Goal: Entertainment & Leisure: Consume media (video, audio)

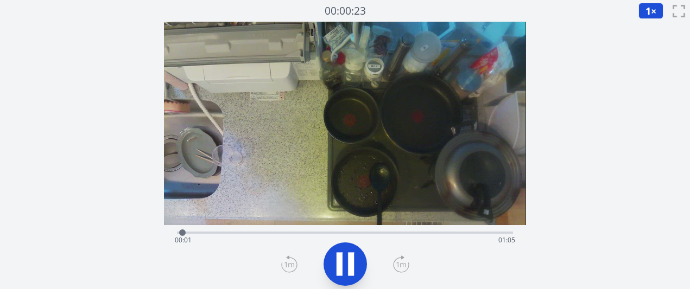
click at [398, 264] on icon at bounding box center [401, 264] width 16 height 17
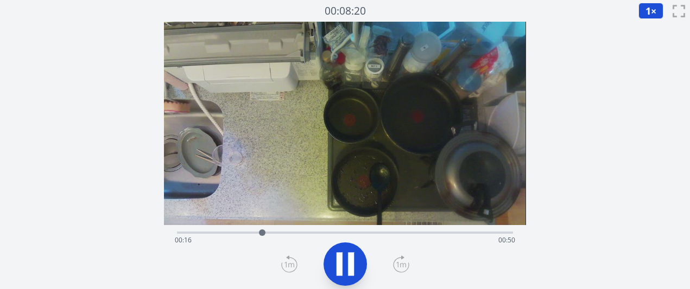
click at [398, 264] on icon at bounding box center [401, 264] width 16 height 17
click at [403, 262] on icon at bounding box center [401, 264] width 16 height 17
click at [288, 262] on icon at bounding box center [289, 264] width 16 height 17
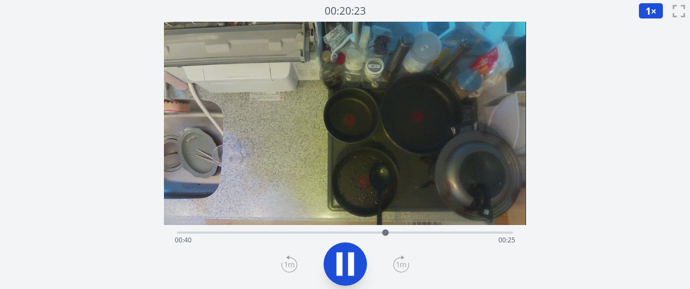
click at [288, 262] on icon at bounding box center [289, 264] width 16 height 17
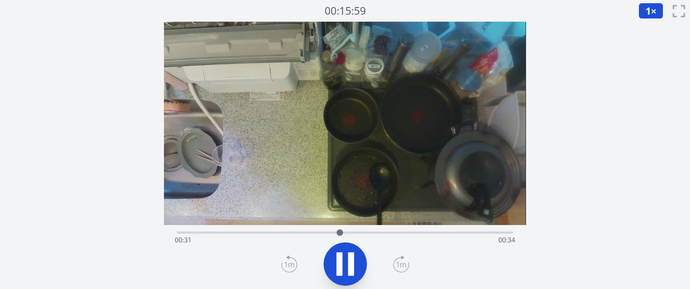
click at [288, 262] on icon at bounding box center [289, 264] width 16 height 17
click at [387, 232] on div "経過時間: 00:46 残り時間: 00:19" at bounding box center [345, 240] width 340 height 17
click at [382, 232] on div "経過時間: 00:42 残り時間: 00:24" at bounding box center [345, 240] width 340 height 17
click at [367, 232] on div "経過時間: 00:40 残り時間: 00:25" at bounding box center [345, 240] width 340 height 17
click at [350, 229] on div "経過時間: 00:38 残り時間: 00:28" at bounding box center [344, 231] width 335 height 13
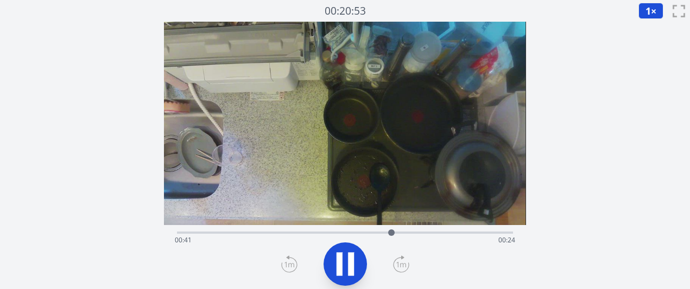
click at [398, 261] on icon at bounding box center [401, 264] width 16 height 17
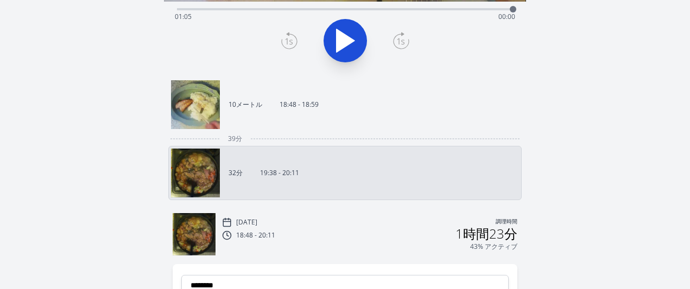
scroll to position [242, 0]
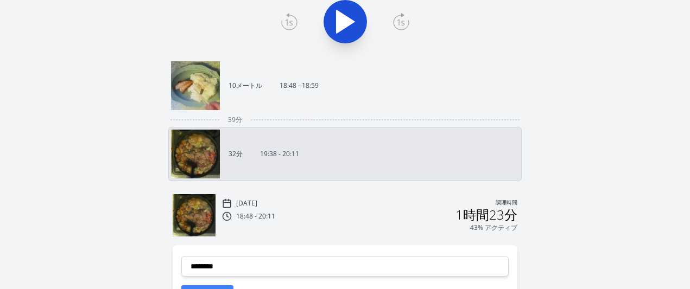
click at [279, 214] on div "18:48 - 20:11 1時間23分" at bounding box center [369, 214] width 295 height 13
click at [272, 216] on font "18:48 - 20:11" at bounding box center [255, 216] width 39 height 9
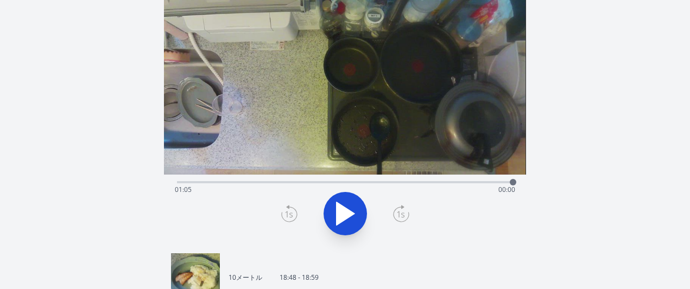
scroll to position [15, 0]
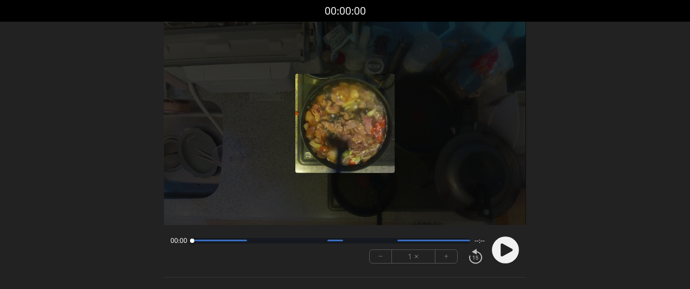
click at [446, 258] on font "+" at bounding box center [446, 256] width 4 height 12
click at [509, 255] on circle at bounding box center [505, 250] width 27 height 27
click at [451, 262] on button "+" at bounding box center [446, 256] width 22 height 13
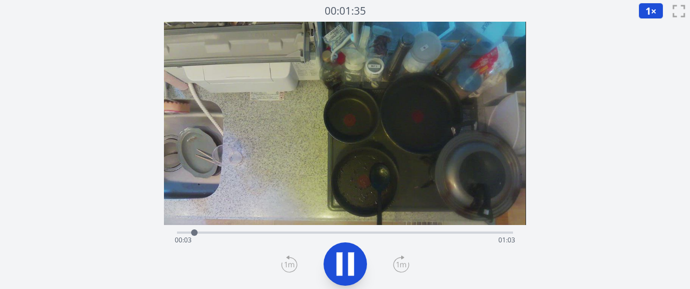
click at [403, 264] on icon at bounding box center [401, 264] width 10 height 5
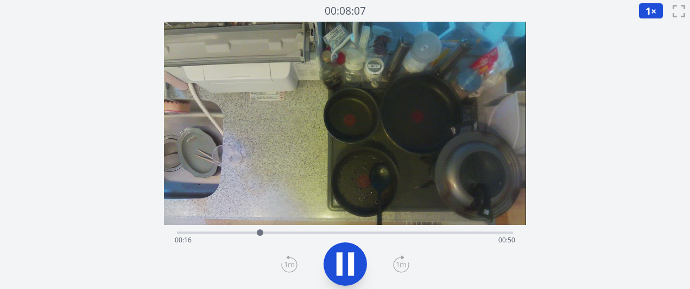
click at [403, 264] on icon at bounding box center [401, 264] width 10 height 5
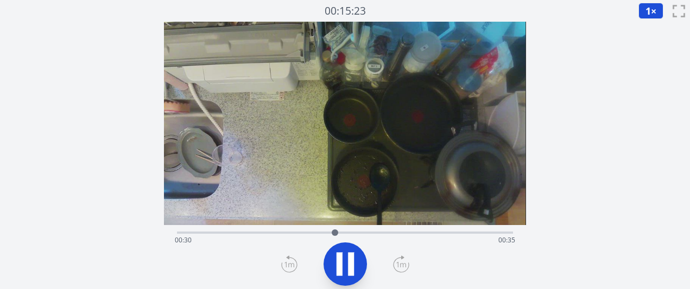
click at [403, 263] on icon at bounding box center [401, 264] width 10 height 5
click at [397, 263] on icon at bounding box center [401, 264] width 10 height 5
click at [290, 266] on icon at bounding box center [289, 264] width 16 height 17
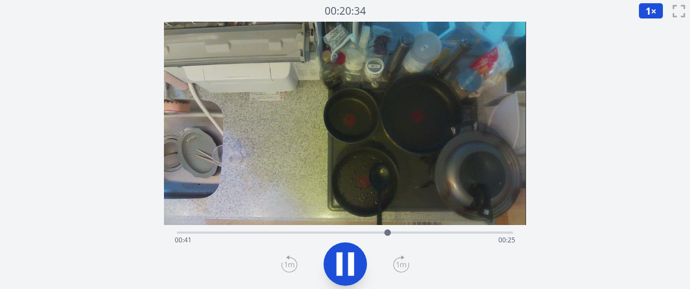
click at [290, 266] on icon at bounding box center [289, 264] width 16 height 17
click at [342, 266] on icon at bounding box center [345, 264] width 30 height 30
click at [342, 266] on icon at bounding box center [345, 264] width 18 height 23
click at [342, 266] on icon at bounding box center [345, 264] width 30 height 30
click at [375, 231] on div "経過時間: 00:40 残り時間: 00:26" at bounding box center [344, 231] width 335 height 13
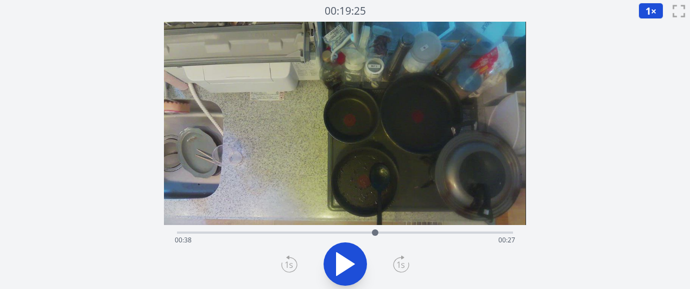
click at [361, 231] on div "経過時間: 00:38 残り時間: 00:27" at bounding box center [344, 231] width 335 height 13
click at [372, 231] on div "経過時間: 00:36 残り時間: 00:30" at bounding box center [344, 231] width 335 height 13
click at [367, 232] on div at bounding box center [371, 233] width 16 height 16
click at [363, 233] on div at bounding box center [366, 232] width 7 height 7
click at [362, 232] on div at bounding box center [363, 232] width 7 height 7
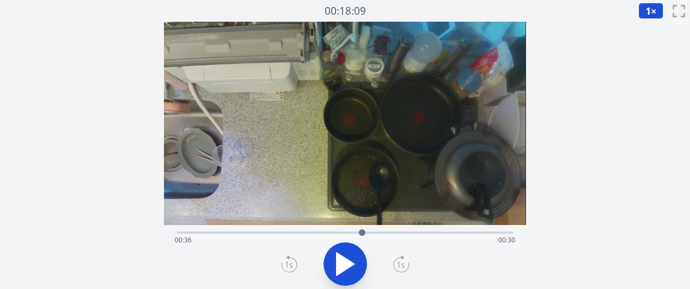
click at [355, 233] on div at bounding box center [362, 233] width 16 height 16
click at [361, 231] on div at bounding box center [355, 233] width 16 height 16
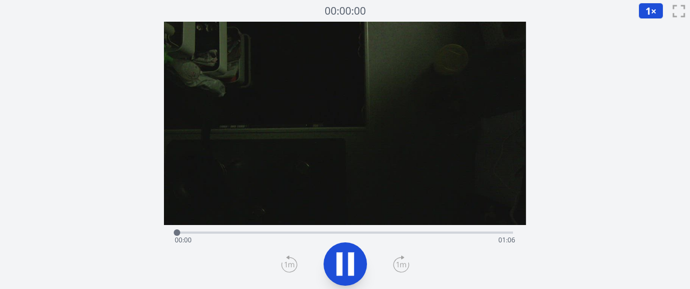
click at [399, 264] on icon at bounding box center [401, 264] width 16 height 17
click at [403, 265] on icon at bounding box center [401, 264] width 10 height 5
click at [401, 265] on icon at bounding box center [401, 264] width 16 height 17
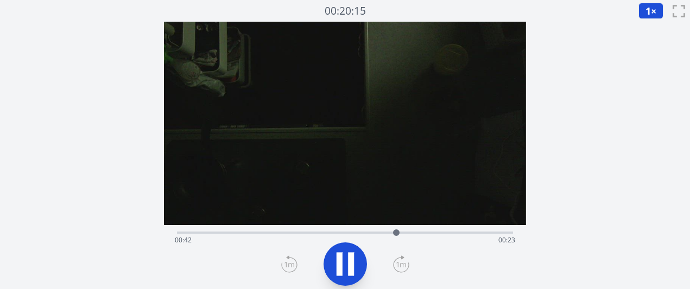
click at [337, 256] on icon at bounding box center [339, 263] width 6 height 23
click at [360, 232] on div "経過時間: 00:42 残り時間: 00:23" at bounding box center [345, 240] width 340 height 17
click at [337, 267] on icon at bounding box center [345, 264] width 18 height 23
click at [337, 267] on icon at bounding box center [339, 263] width 6 height 23
click at [332, 238] on div "経過時間: 00:36 残り時間: 00:29" at bounding box center [345, 240] width 340 height 17
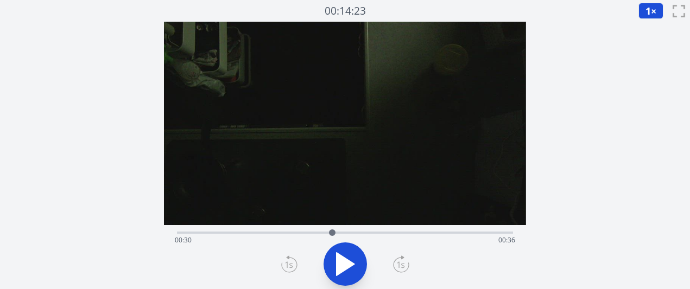
click at [350, 263] on icon at bounding box center [345, 264] width 18 height 23
click at [350, 263] on icon at bounding box center [351, 263] width 6 height 23
click at [327, 234] on div "経過時間: 00:31 残り時間: 00:34" at bounding box center [345, 240] width 340 height 17
click at [312, 234] on div "経過時間: 00:29 残り時間: 00:37" at bounding box center [345, 240] width 340 height 17
click at [318, 230] on div at bounding box center [312, 233] width 16 height 16
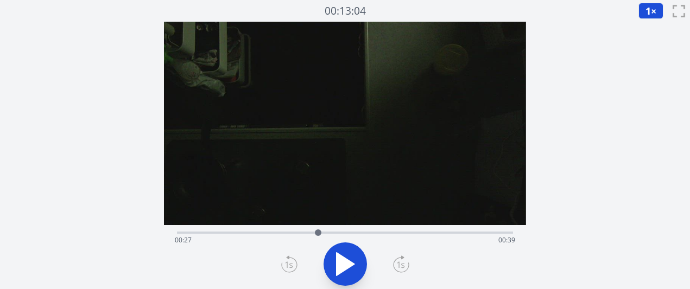
click at [354, 272] on icon at bounding box center [345, 264] width 30 height 30
click at [353, 272] on icon at bounding box center [351, 263] width 6 height 23
click at [336, 231] on div at bounding box center [342, 233] width 16 height 16
click at [323, 232] on div "経過時間: 00:31 残り時間: 00:35" at bounding box center [345, 240] width 340 height 17
click at [334, 231] on div "経過時間: 00:28 残り時間: 00:38" at bounding box center [344, 231] width 335 height 13
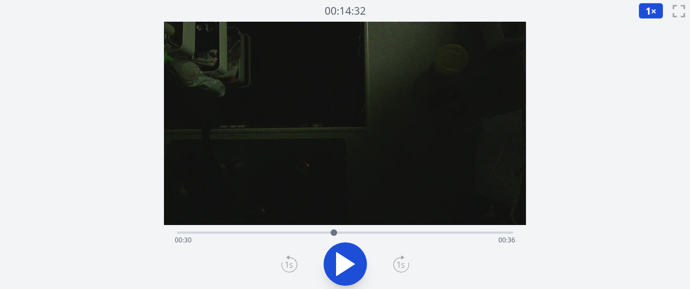
click at [366, 230] on div "経過時間: 00:30 残り時間: 00:36" at bounding box center [344, 231] width 335 height 13
click at [360, 231] on div at bounding box center [366, 233] width 16 height 16
click at [344, 273] on icon at bounding box center [345, 264] width 30 height 30
click at [348, 266] on icon at bounding box center [345, 264] width 18 height 23
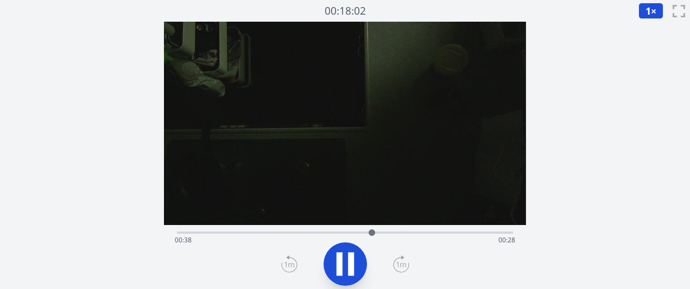
click at [348, 266] on icon at bounding box center [351, 263] width 6 height 23
click at [344, 258] on icon at bounding box center [345, 264] width 18 height 23
click at [344, 258] on icon at bounding box center [345, 264] width 30 height 30
click at [384, 231] on div at bounding box center [381, 232] width 7 height 7
click at [390, 232] on div at bounding box center [383, 233] width 16 height 16
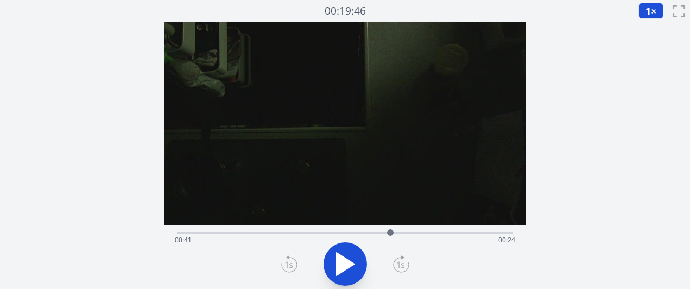
click at [386, 229] on div at bounding box center [390, 233] width 16 height 16
click at [382, 229] on div at bounding box center [386, 233] width 16 height 16
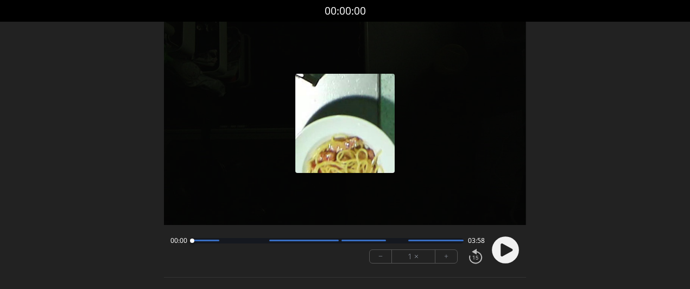
click at [449, 258] on button "+" at bounding box center [446, 256] width 22 height 13
click at [502, 250] on icon at bounding box center [506, 250] width 12 height 13
click at [443, 258] on button "+" at bounding box center [446, 256] width 22 height 13
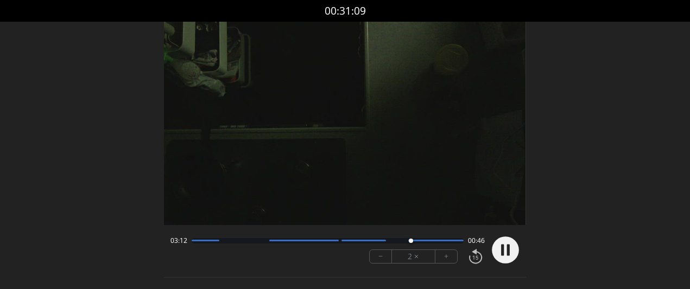
click at [443, 258] on button "+" at bounding box center [446, 256] width 22 height 13
